Goal: Information Seeking & Learning: Check status

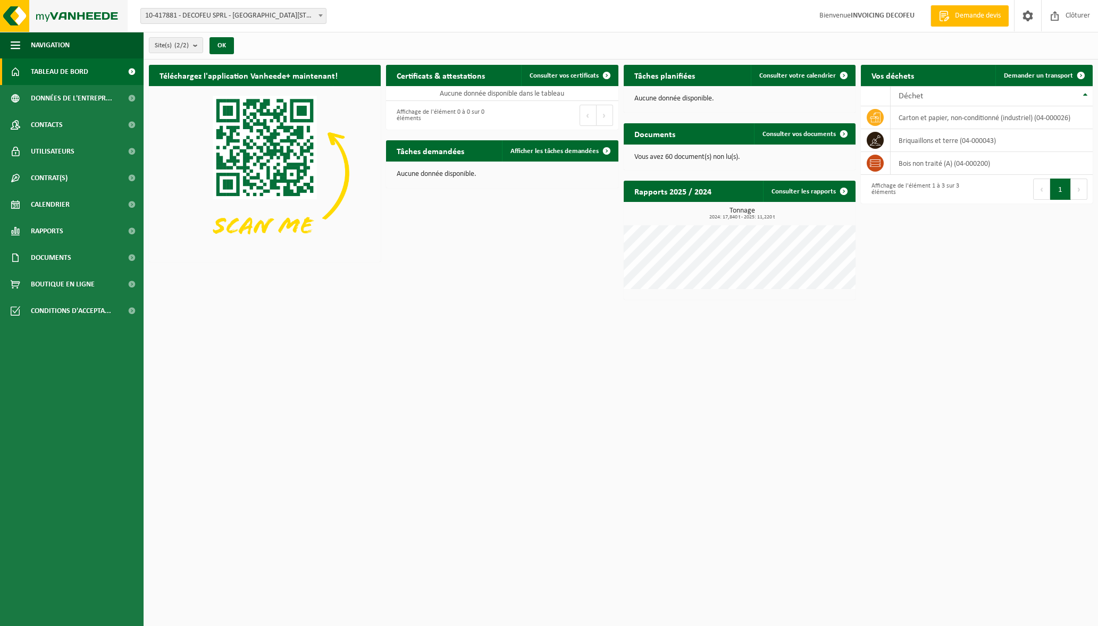
click at [80, 9] on img at bounding box center [64, 16] width 128 height 32
click at [95, 186] on link "Contrat(s)" at bounding box center [72, 178] width 144 height 27
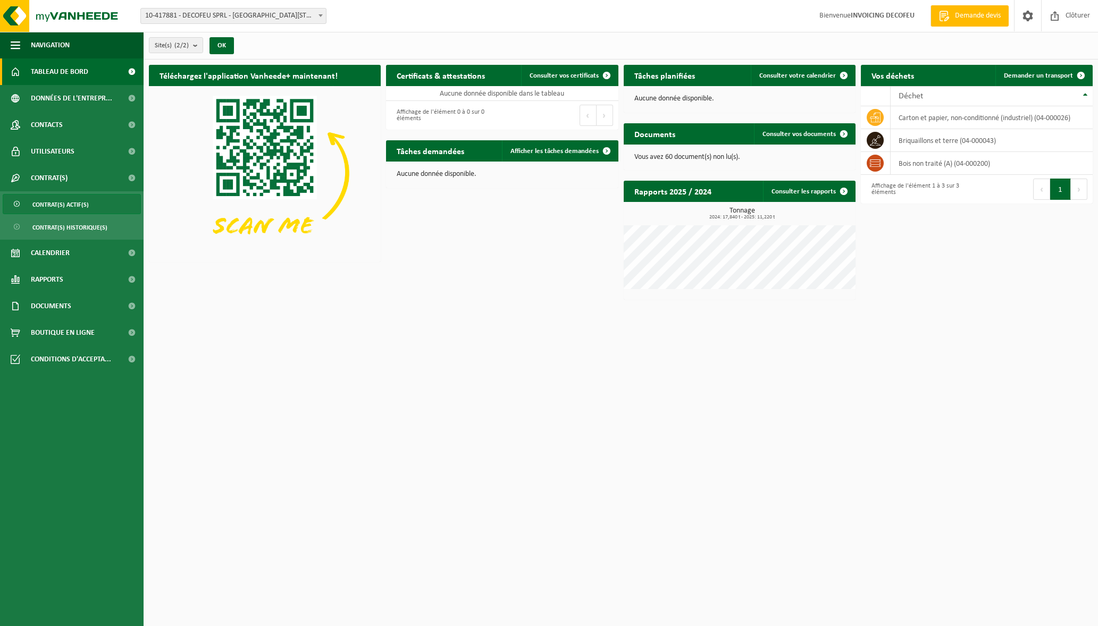
click at [100, 210] on link "Contrat(s) actif(s)" at bounding box center [72, 204] width 138 height 20
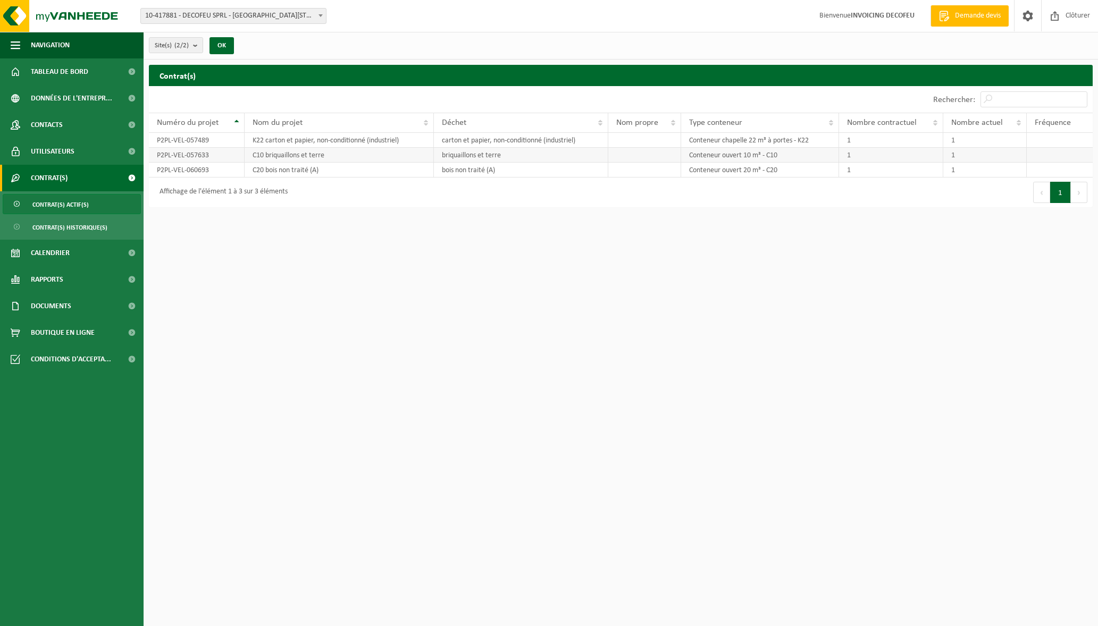
click at [282, 154] on td "C10 briquaillons et terre" at bounding box center [339, 155] width 189 height 15
click at [287, 154] on td "C10 briquaillons et terre" at bounding box center [339, 155] width 189 height 15
copy td "C10 briquaillons et terre"
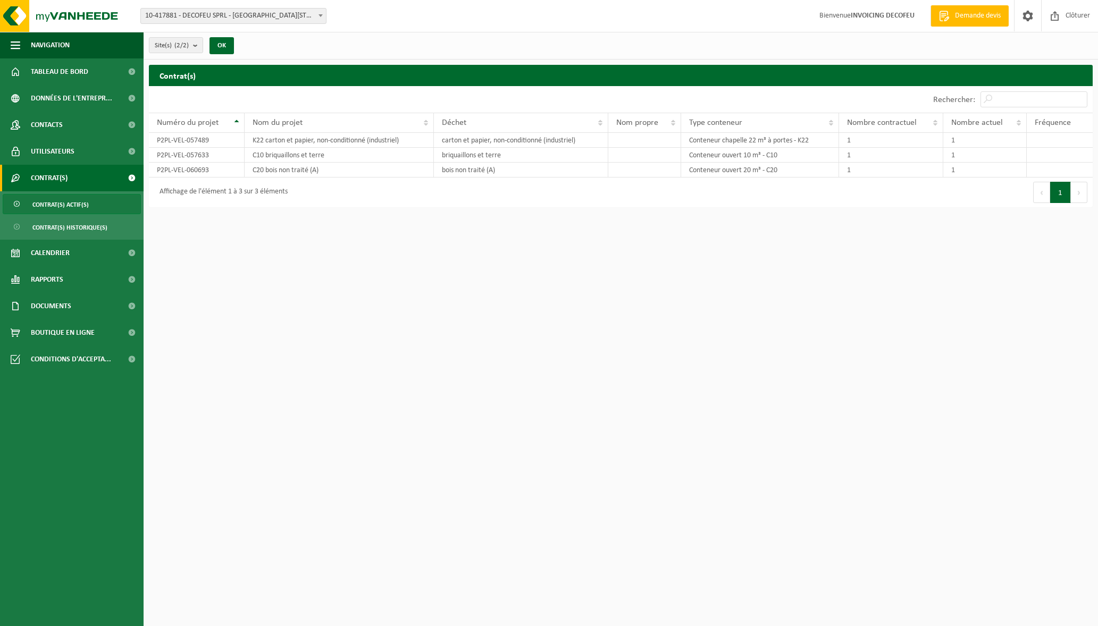
click at [402, 427] on html "Site: 10-417881 - DECOFEU SPRL - 5380 PONTILLAS, RUE ROGER MARCHAL 10 10-837737…" at bounding box center [549, 313] width 1098 height 626
click at [122, 363] on span at bounding box center [132, 359] width 24 height 27
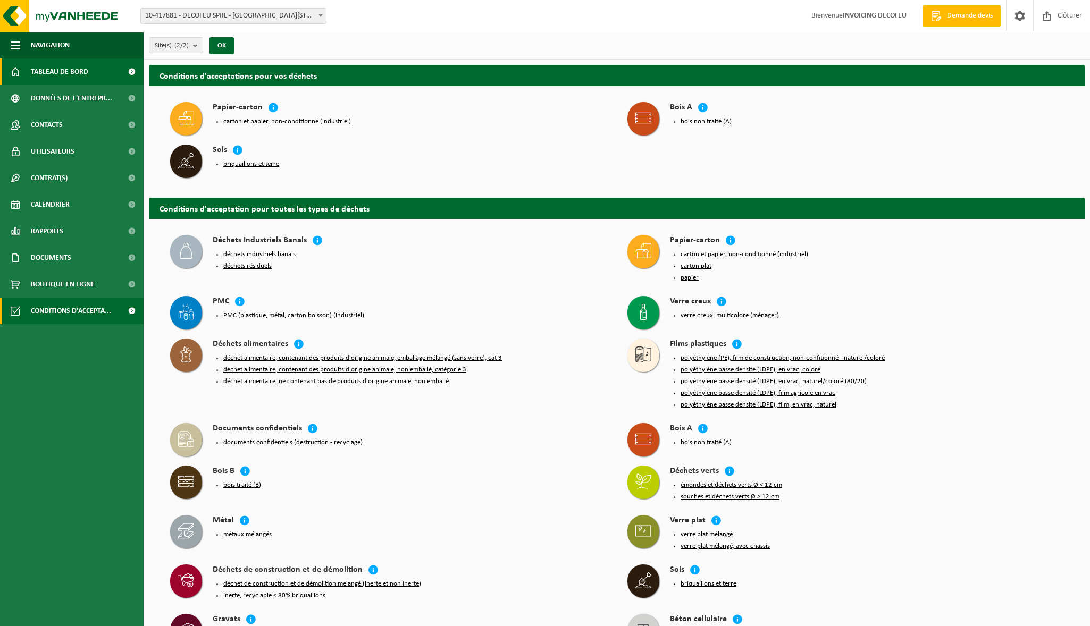
click at [53, 75] on span "Tableau de bord" at bounding box center [59, 71] width 57 height 27
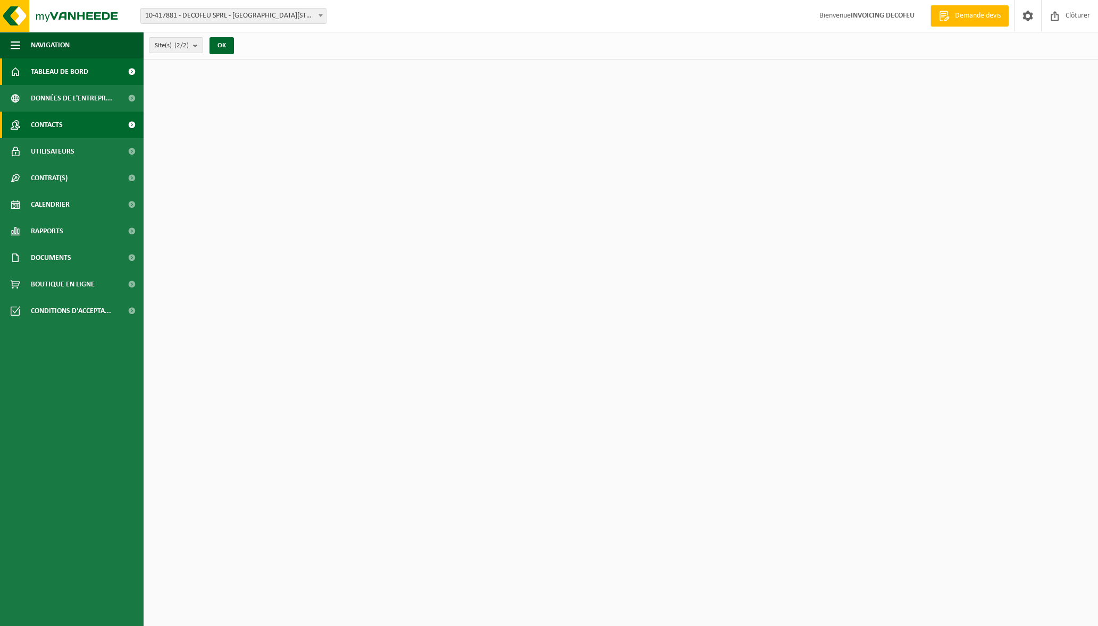
click at [50, 131] on span "Contacts" at bounding box center [47, 125] width 32 height 27
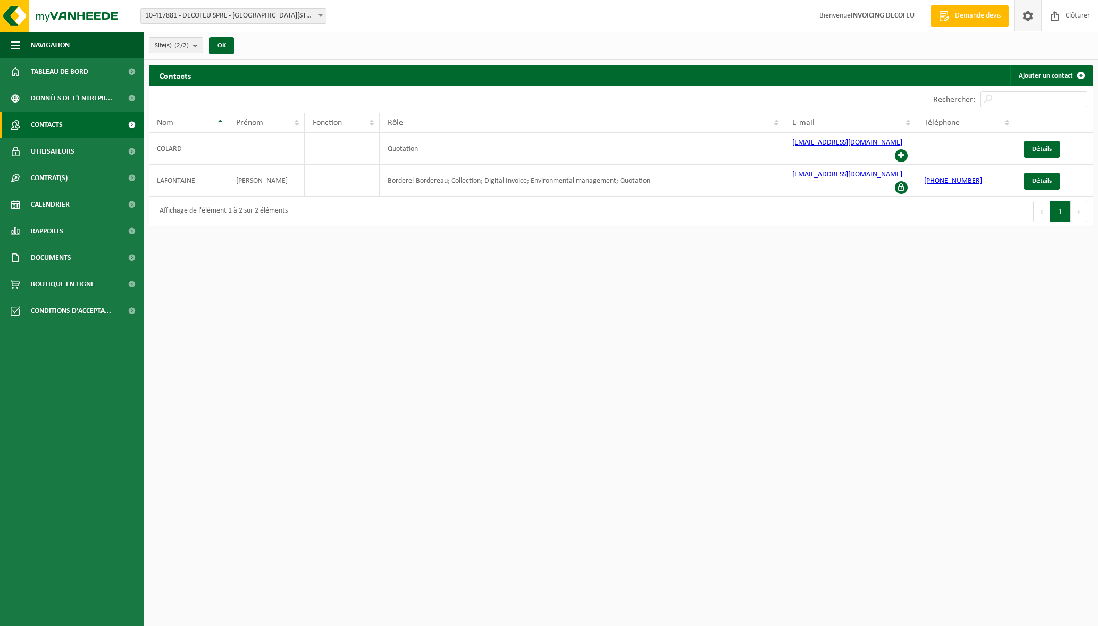
click at [1020, 11] on span at bounding box center [1028, 15] width 16 height 31
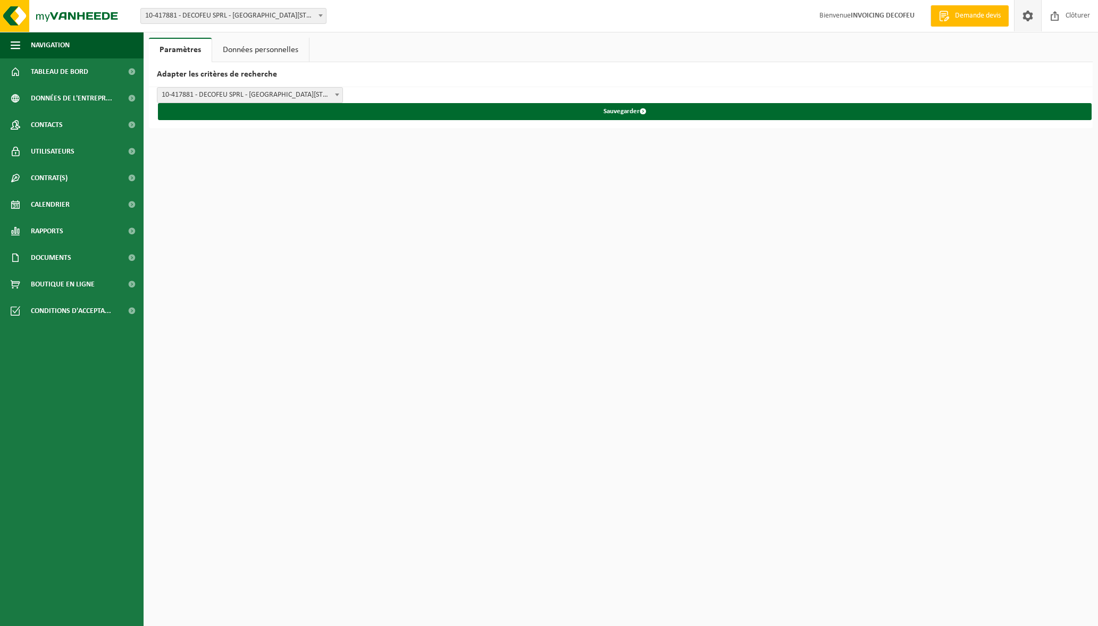
click at [985, 19] on span "Demande devis" at bounding box center [977, 16] width 51 height 11
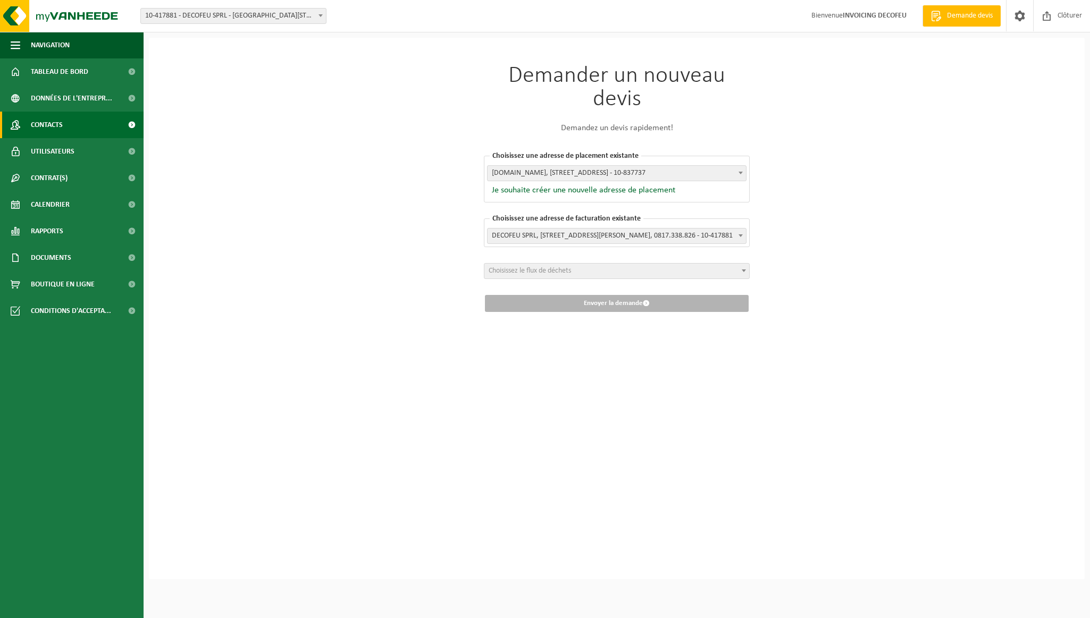
click at [52, 130] on span "Contacts" at bounding box center [47, 125] width 32 height 27
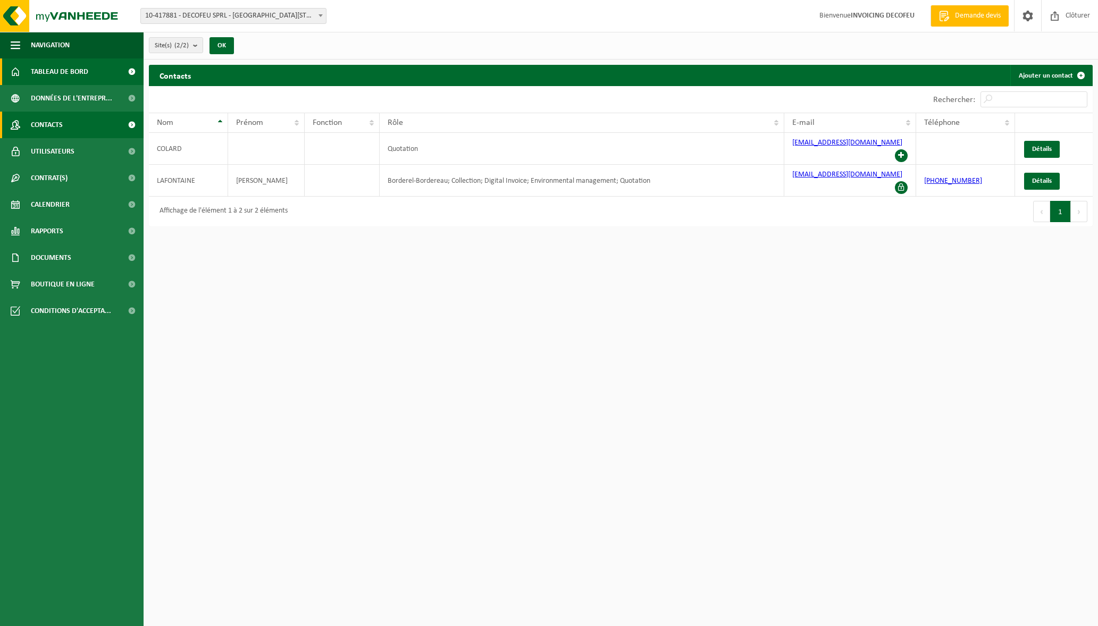
click at [69, 72] on span "Tableau de bord" at bounding box center [59, 71] width 57 height 27
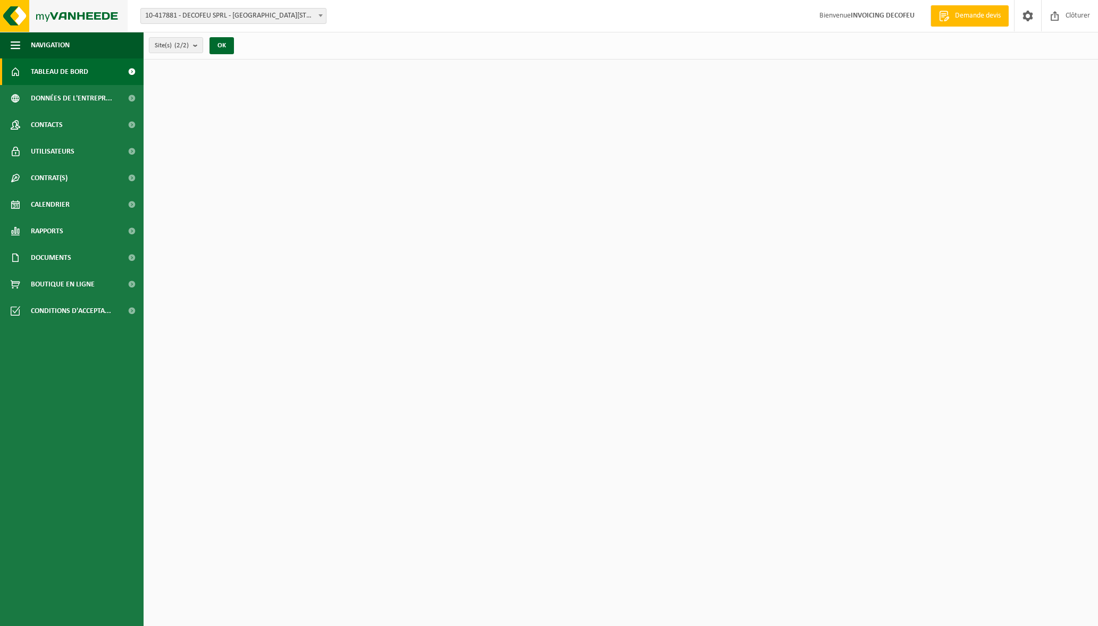
click at [64, 21] on img at bounding box center [64, 16] width 128 height 32
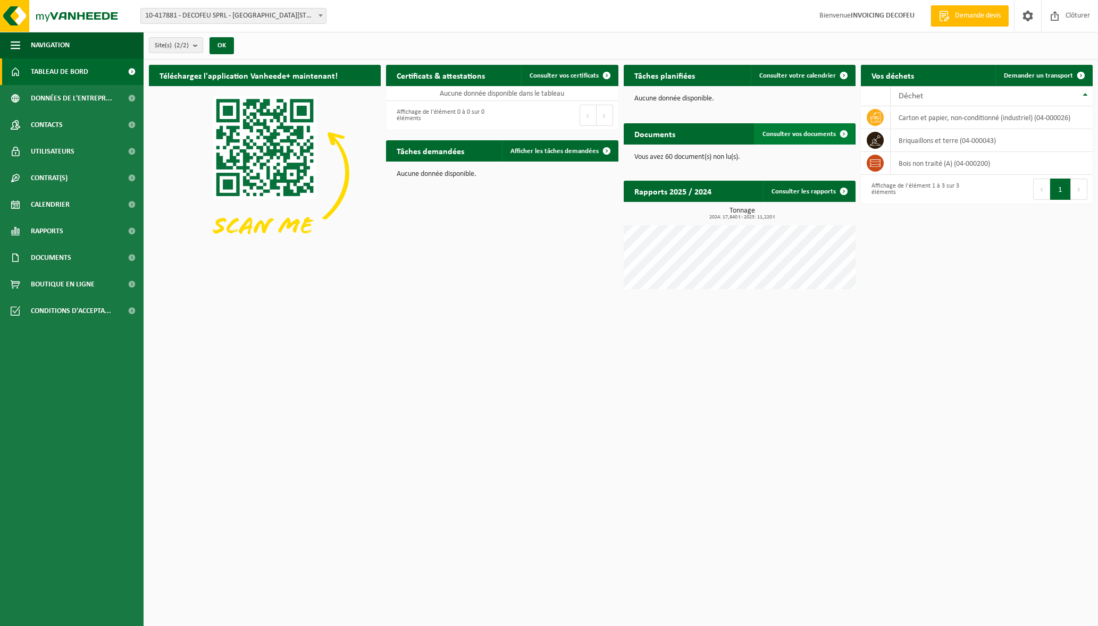
click at [789, 133] on span "Consulter vos documents" at bounding box center [798, 134] width 73 height 7
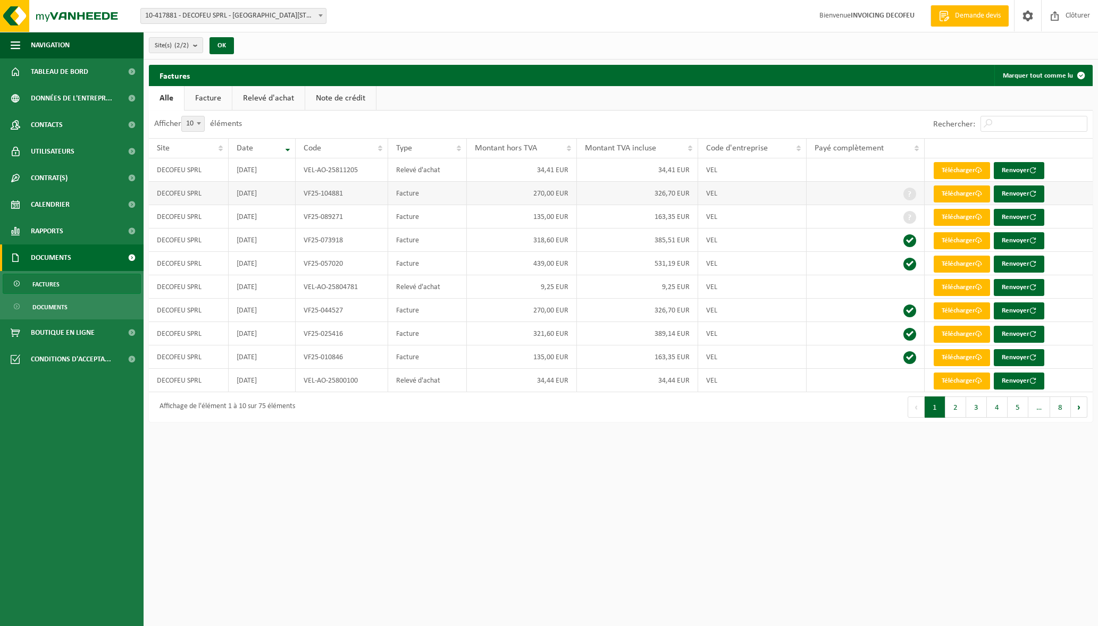
click at [254, 194] on td "2025-07-31" at bounding box center [262, 193] width 66 height 23
click at [55, 308] on span "Documents" at bounding box center [49, 307] width 35 height 20
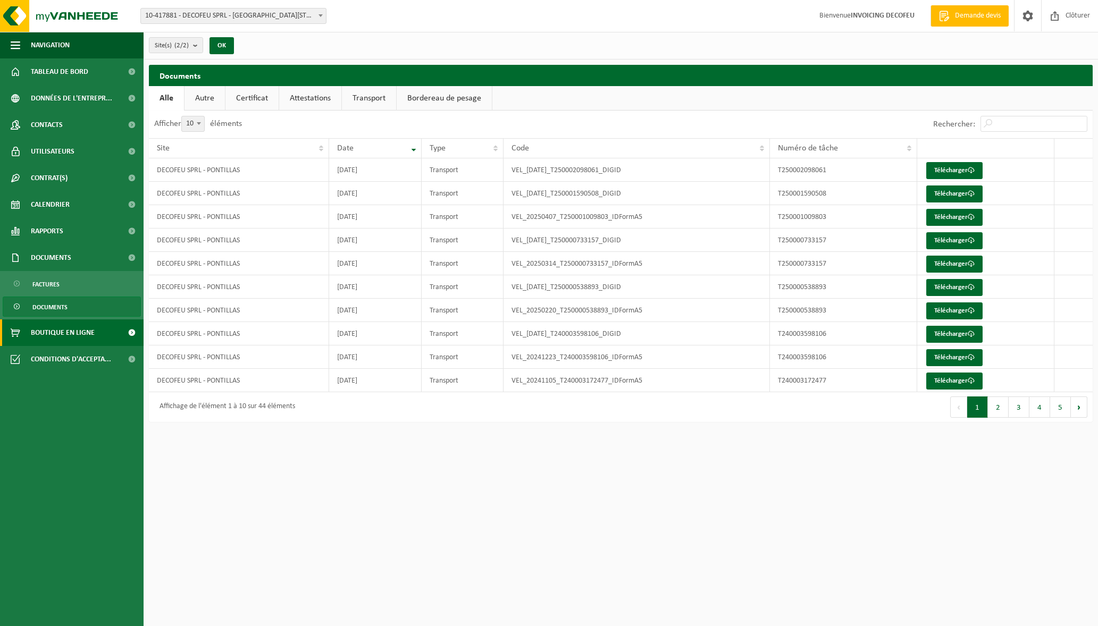
click at [112, 337] on link "Boutique en ligne" at bounding box center [72, 333] width 144 height 27
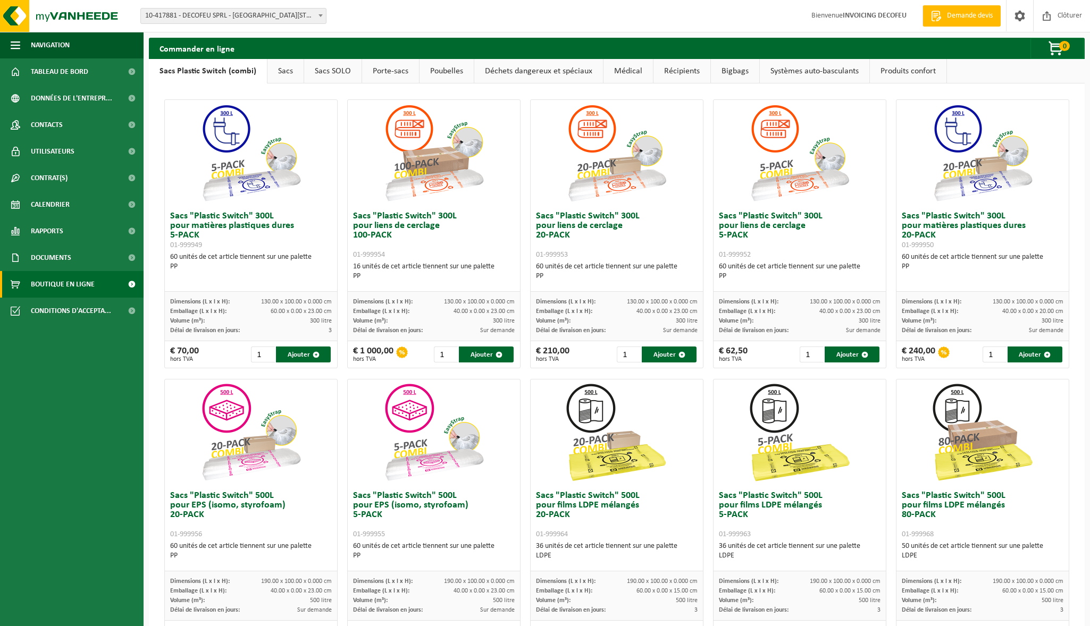
click at [718, 75] on link "Bigbags" at bounding box center [735, 71] width 48 height 24
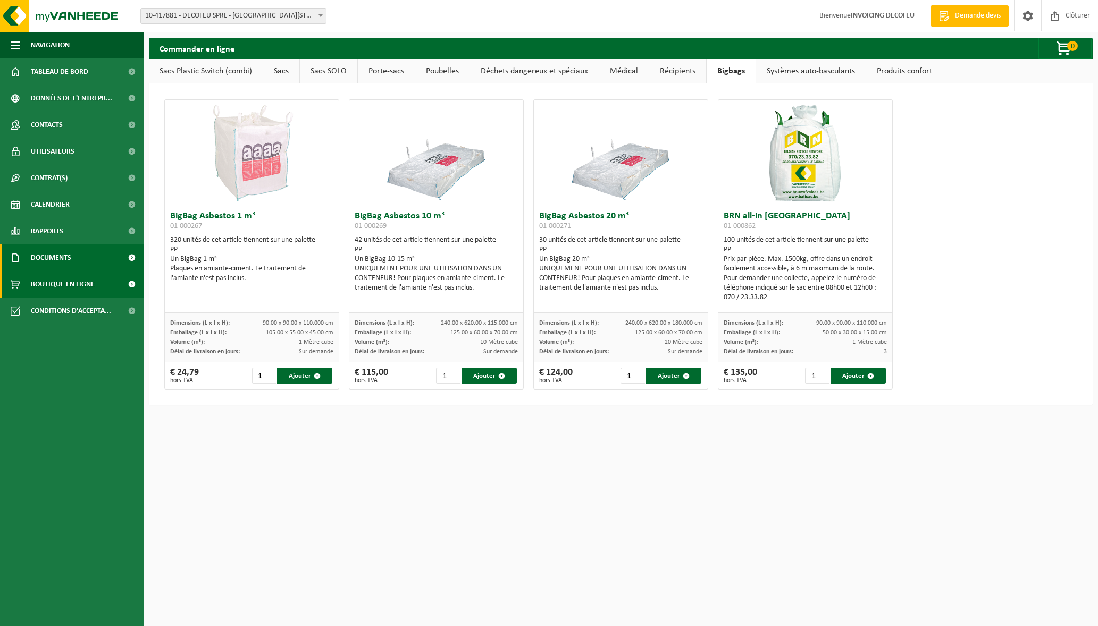
click at [70, 258] on span "Documents" at bounding box center [51, 258] width 40 height 27
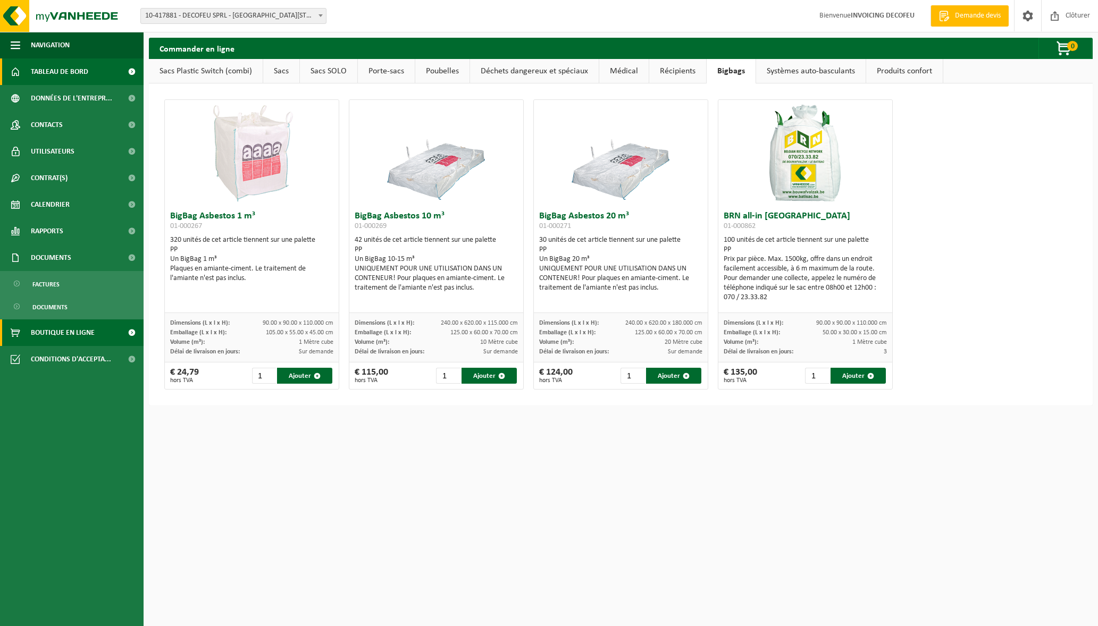
click at [61, 66] on span "Tableau de bord" at bounding box center [59, 71] width 57 height 27
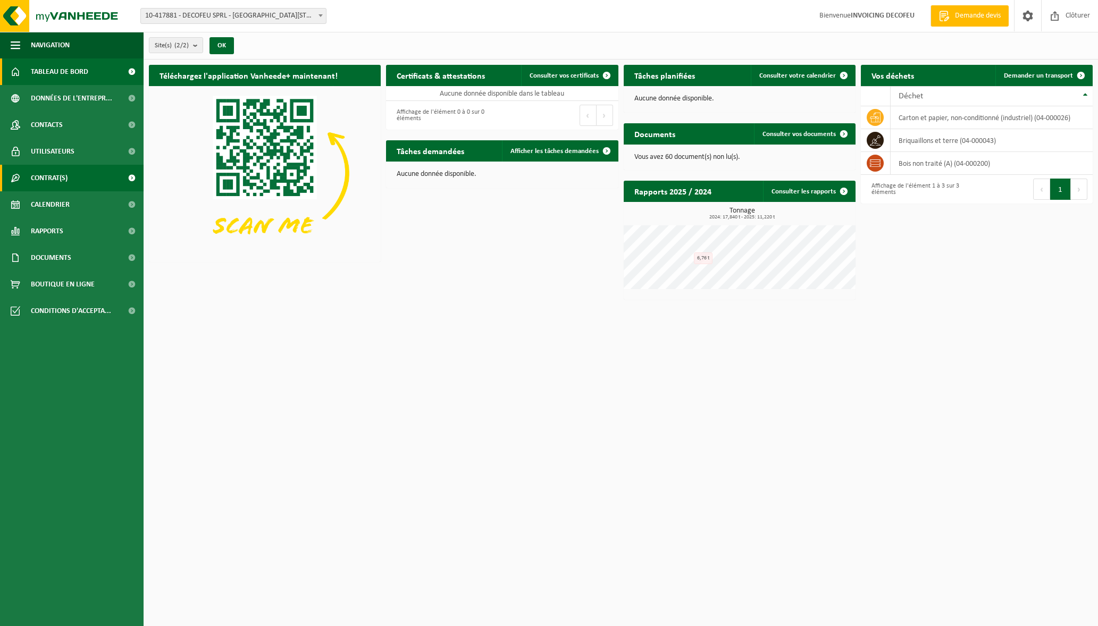
click at [52, 171] on span "Contrat(s)" at bounding box center [49, 178] width 37 height 27
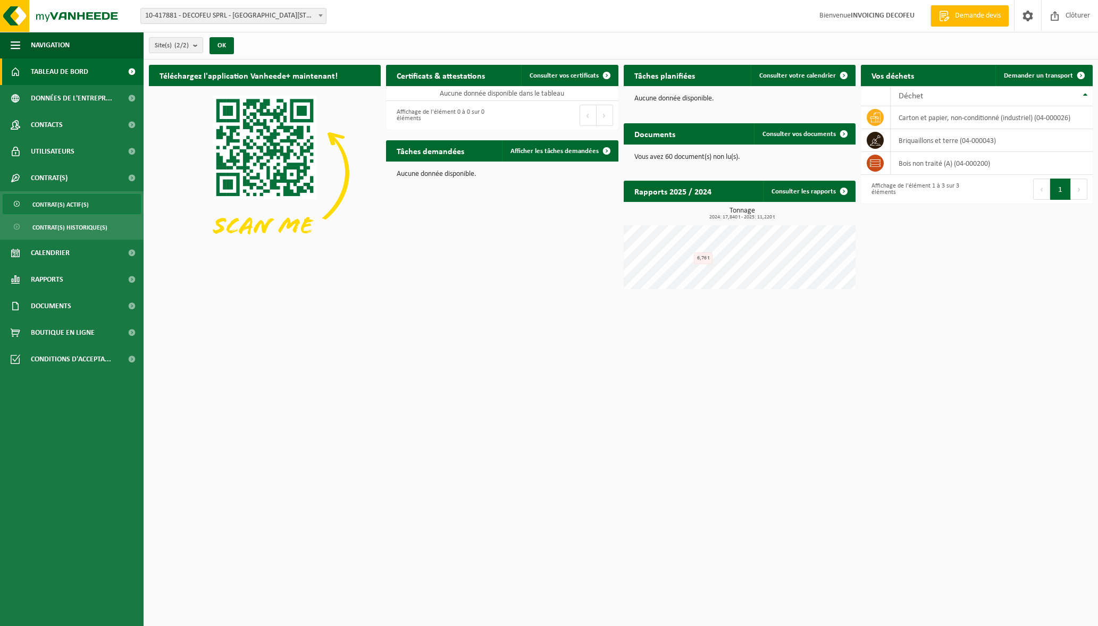
click at [68, 206] on span "Contrat(s) actif(s)" at bounding box center [60, 205] width 56 height 20
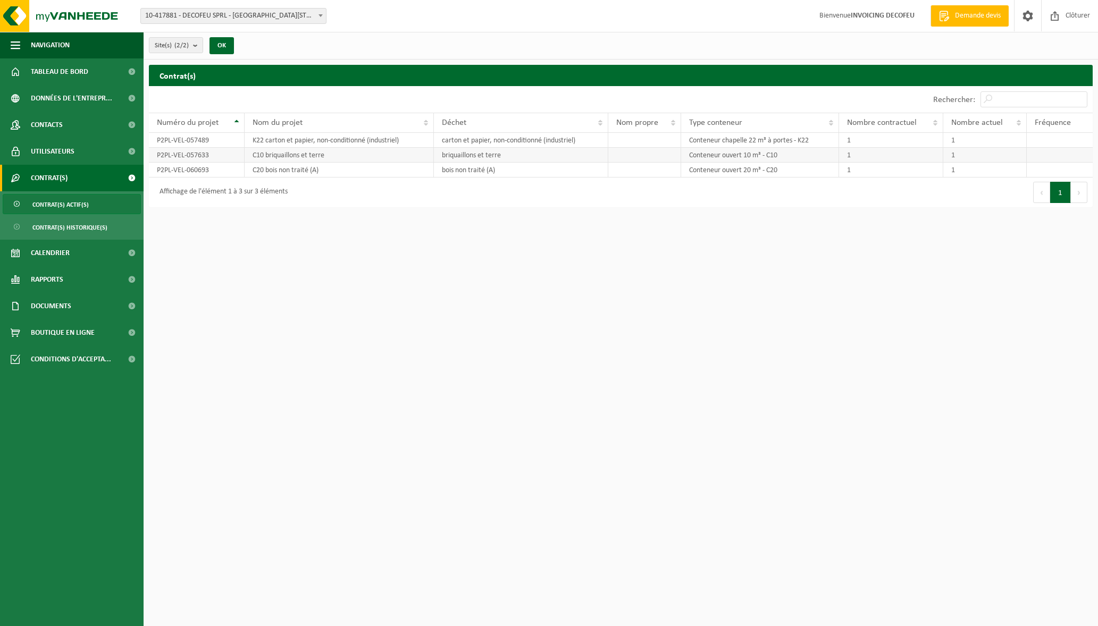
click at [294, 158] on td "C10 briquaillons et terre" at bounding box center [339, 155] width 189 height 15
click at [68, 221] on span "Contrat(s) historique(s)" at bounding box center [69, 227] width 75 height 20
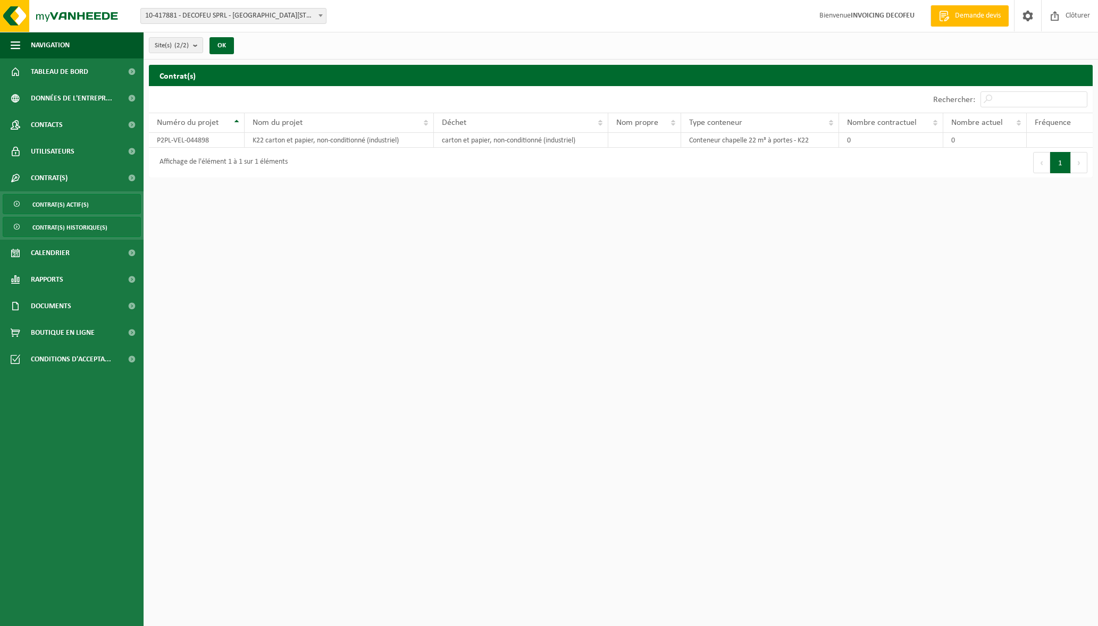
click at [69, 206] on span "Contrat(s) actif(s)" at bounding box center [60, 205] width 56 height 20
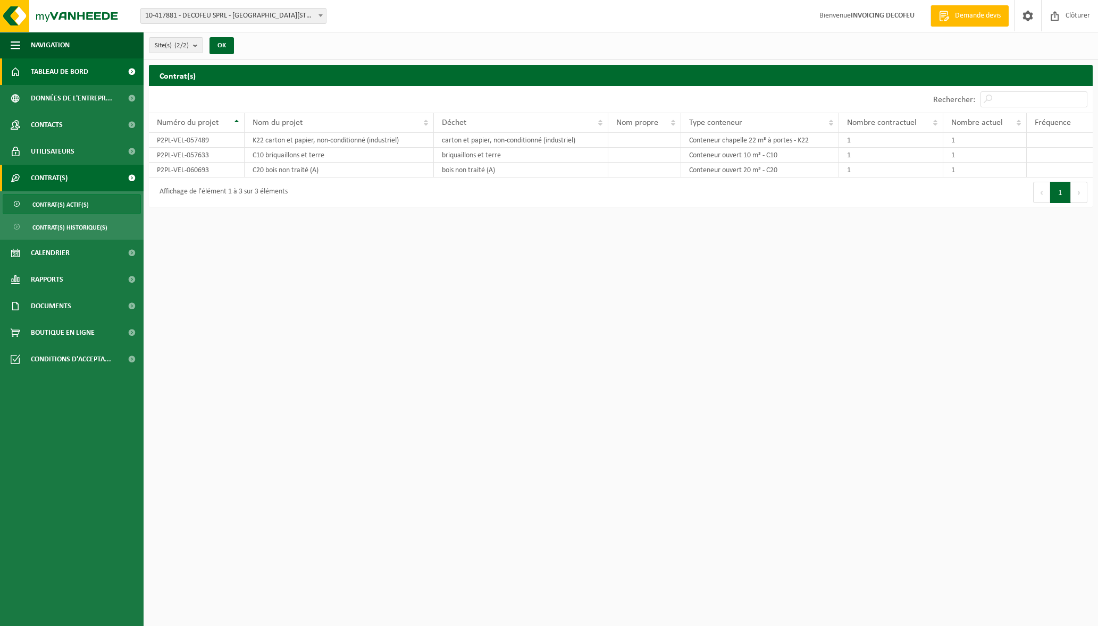
click at [79, 73] on span "Tableau de bord" at bounding box center [59, 71] width 57 height 27
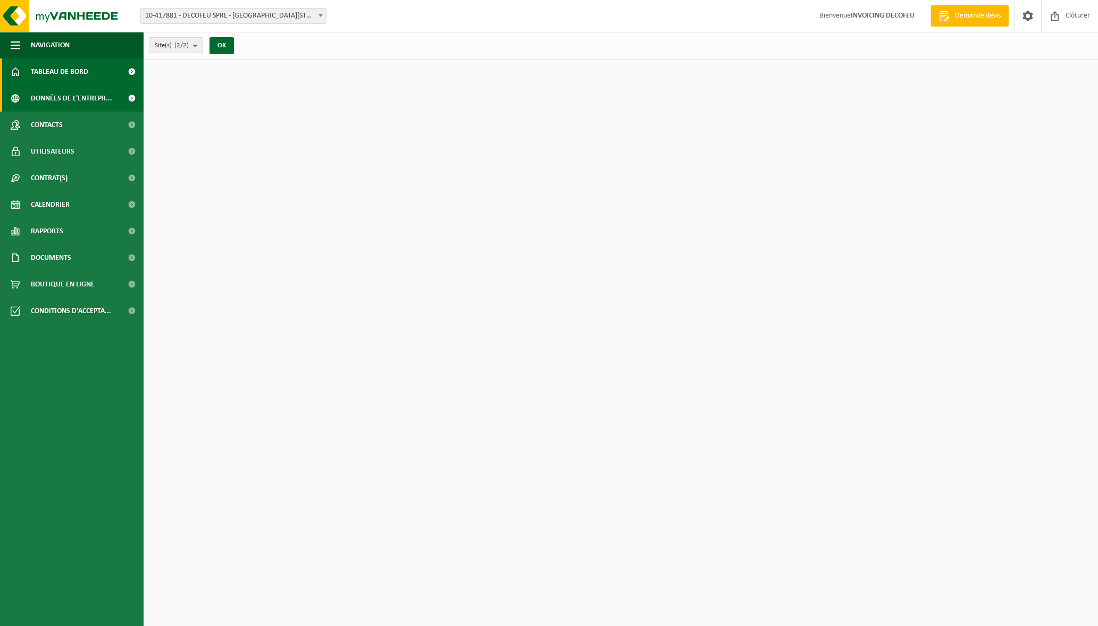
click at [60, 100] on span "Données de l'entrepr..." at bounding box center [71, 98] width 81 height 27
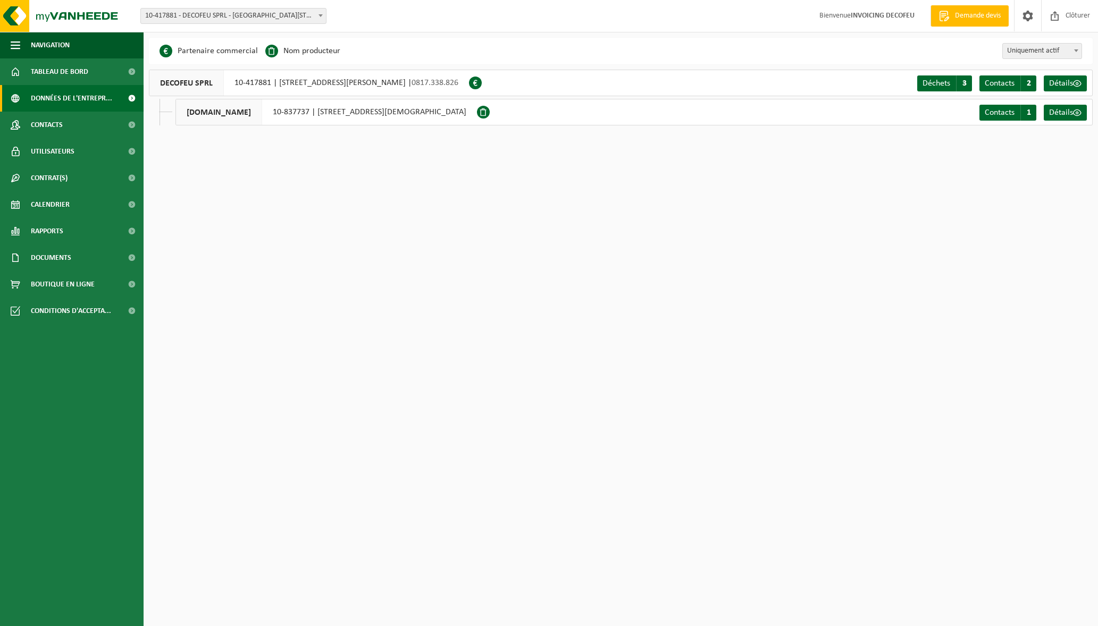
click at [317, 83] on div "DECOFEU SPRL 10-417881 | RUE ROGER MARCHAL 10, 5380 PONTILLAS | 0817.338.826" at bounding box center [309, 83] width 320 height 27
click at [1067, 79] on span "Détails" at bounding box center [1061, 83] width 24 height 9
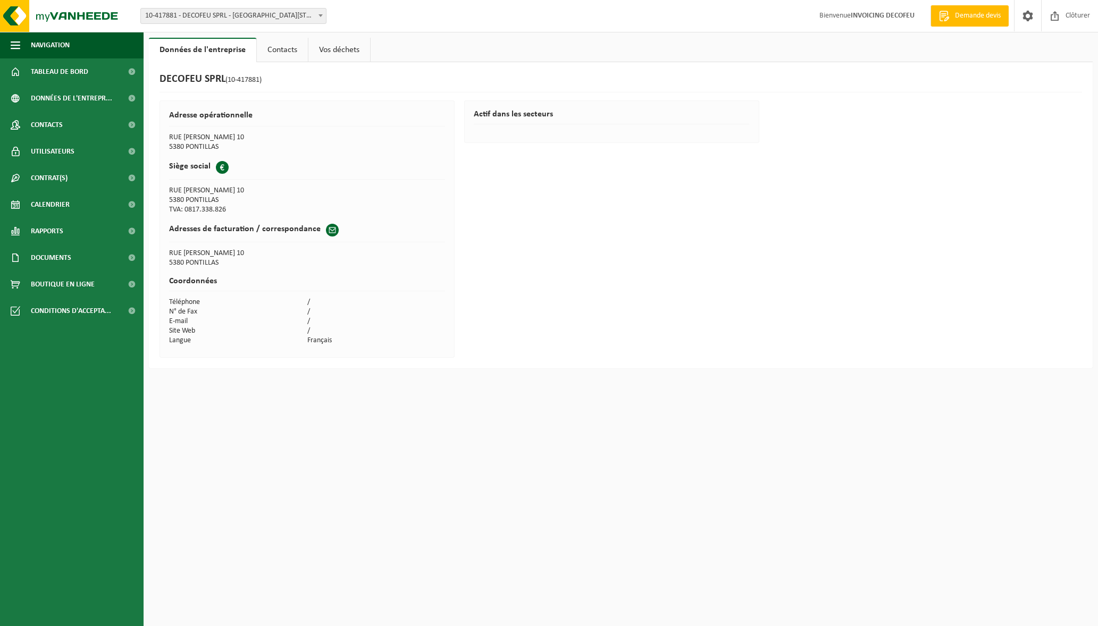
click at [285, 55] on link "Contacts" at bounding box center [282, 50] width 51 height 24
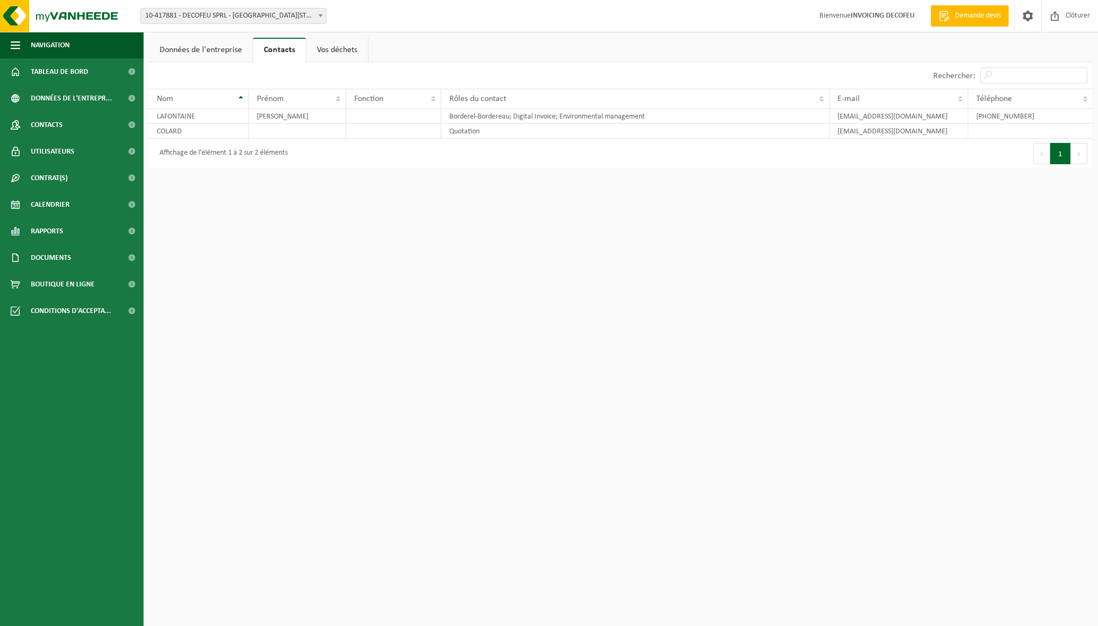
click at [342, 44] on link "Vos déchets" at bounding box center [337, 50] width 62 height 24
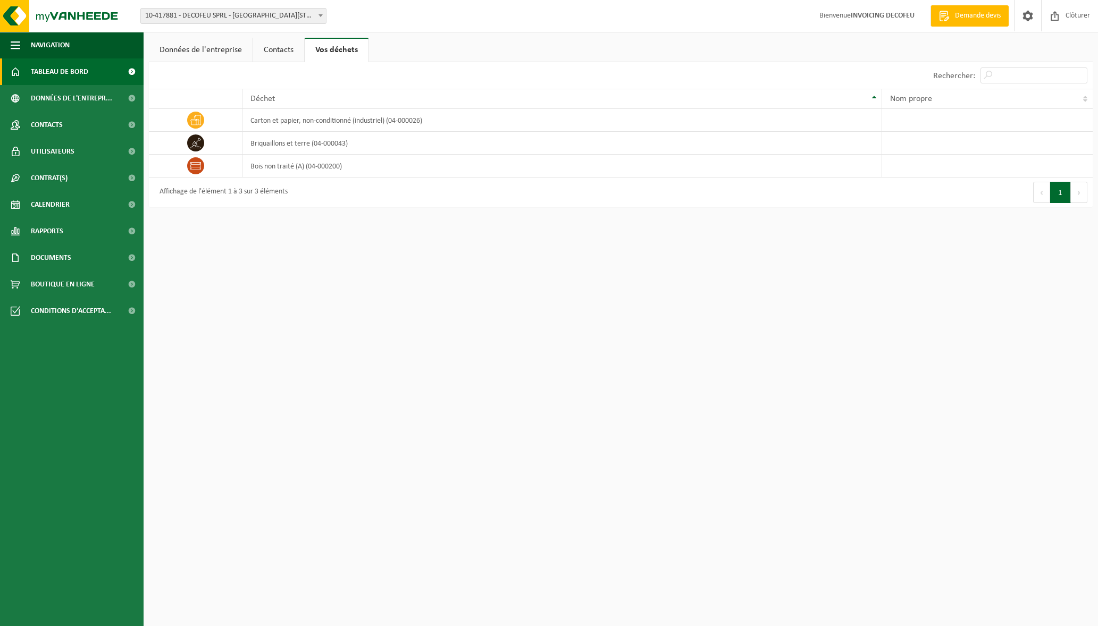
click at [62, 78] on span "Tableau de bord" at bounding box center [59, 71] width 57 height 27
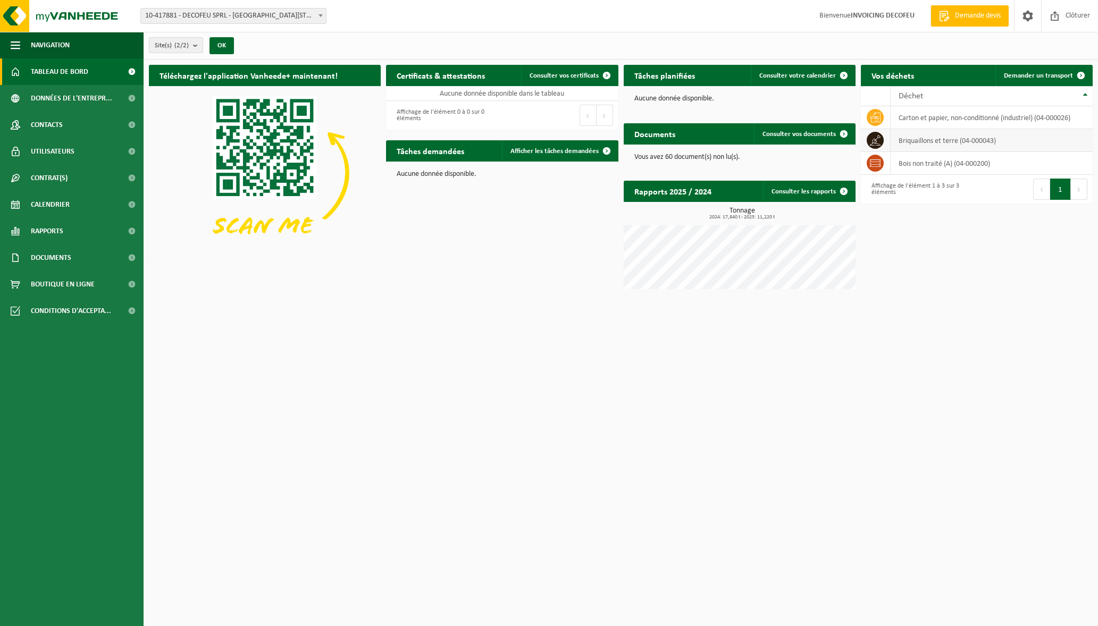
click at [916, 142] on td "briquaillons et terre (04-000043)" at bounding box center [991, 140] width 202 height 23
click at [915, 142] on td "briquaillons et terre (04-000043)" at bounding box center [991, 140] width 202 height 23
copy tbody "briquaillons et terre (04-000043)"
click at [608, 374] on html "Site: 10-417881 - DECOFEU SPRL - [GEOGRAPHIC_DATA][PERSON_NAME] 10 10-837737 - …" at bounding box center [549, 313] width 1098 height 626
